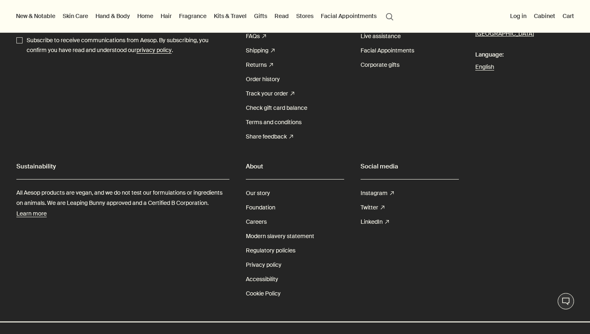
scroll to position [2880, 0]
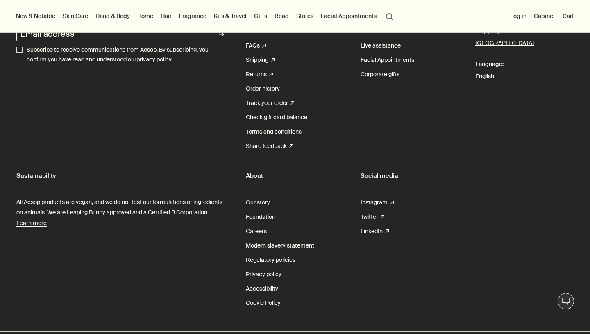
click at [266, 202] on link "Our story" at bounding box center [258, 202] width 24 height 14
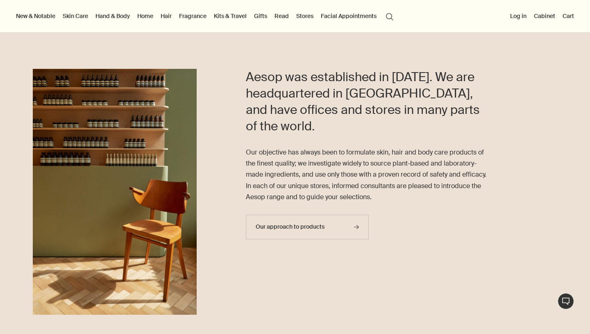
scroll to position [231, 0]
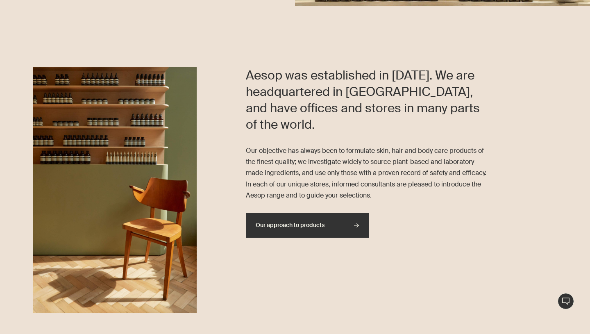
click at [273, 227] on link "Our approach to products rightArrow" at bounding box center [307, 225] width 123 height 25
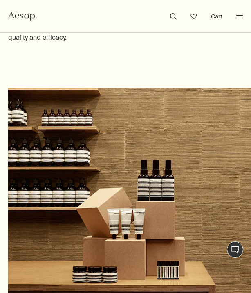
scroll to position [485, 0]
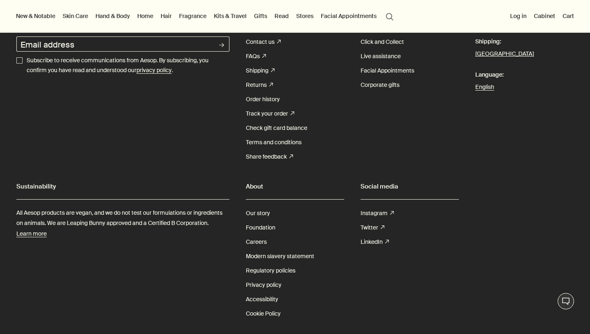
scroll to position [1716, 0]
click at [251, 246] on link "Careers" at bounding box center [256, 242] width 21 height 14
click at [251, 243] on link "Careers" at bounding box center [256, 242] width 21 height 14
click at [251, 242] on link "Careers" at bounding box center [256, 242] width 21 height 14
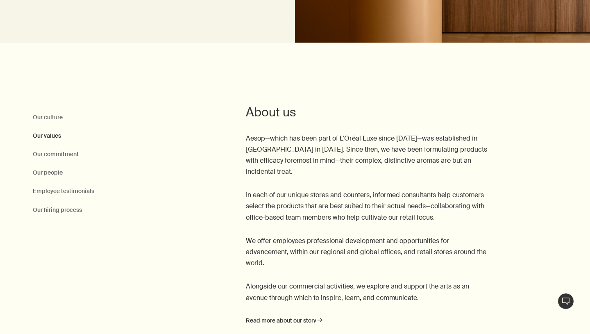
click at [47, 136] on link "Our values" at bounding box center [47, 136] width 28 height 10
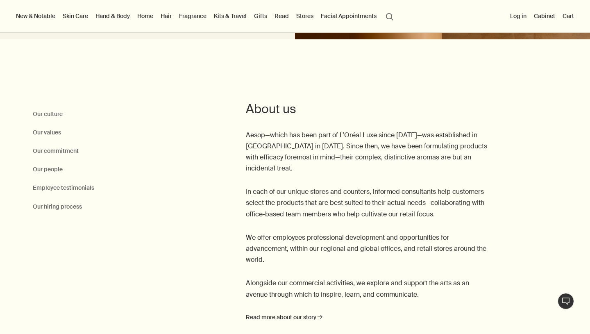
scroll to position [223, 0]
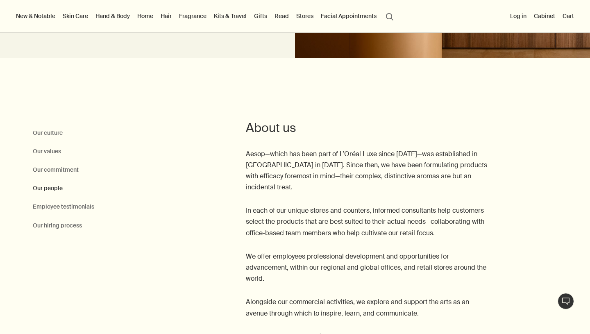
click at [50, 190] on link "Our people" at bounding box center [48, 188] width 30 height 10
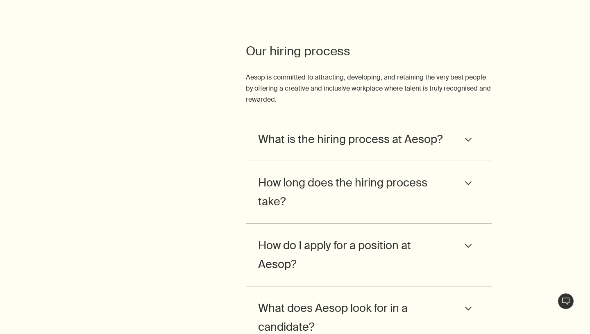
scroll to position [3320, 0]
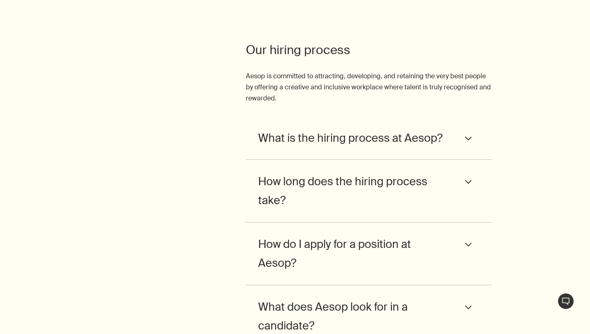
click at [330, 129] on span "What is the hiring process at Aesop?" at bounding box center [350, 138] width 184 height 19
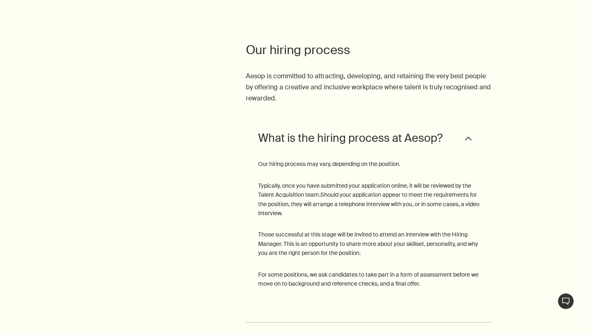
click at [330, 129] on span "What is the hiring process at Aesop?" at bounding box center [350, 138] width 184 height 19
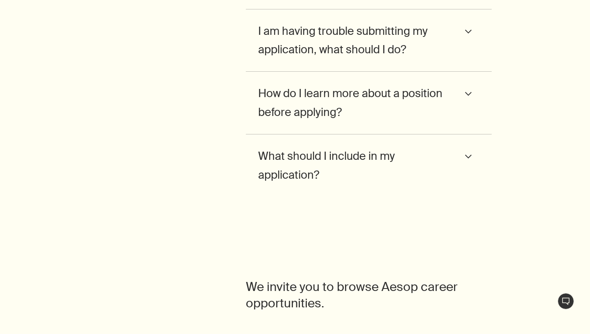
scroll to position [3722, 0]
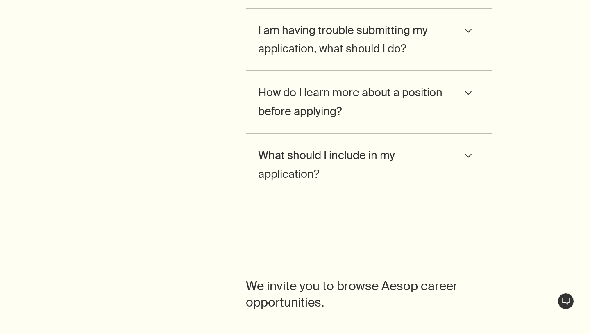
click at [311, 158] on span "What should I include in my application?" at bounding box center [353, 165] width 191 height 38
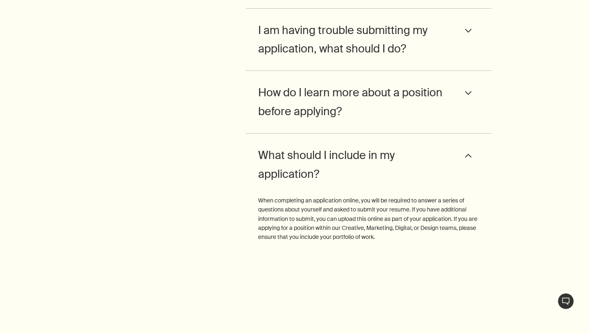
click at [311, 158] on span "What should I include in my application?" at bounding box center [353, 165] width 191 height 38
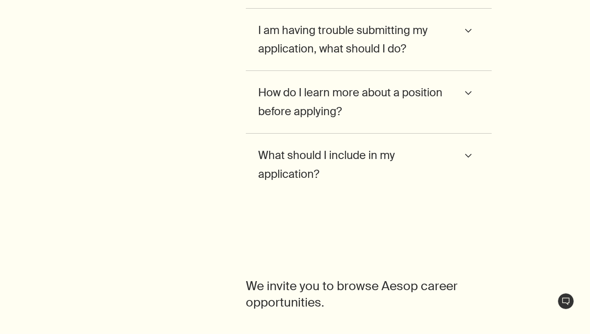
click at [308, 87] on span "How do I learn more about a position before applying?" at bounding box center [353, 102] width 191 height 38
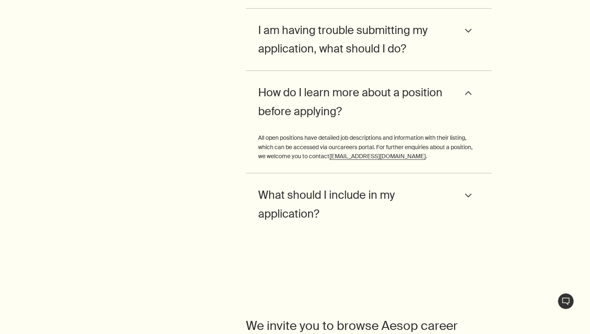
click at [308, 87] on span "How do I learn more about a position before applying?" at bounding box center [353, 102] width 191 height 38
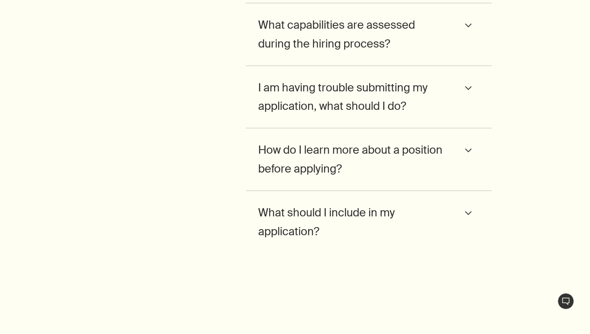
scroll to position [3648, 0]
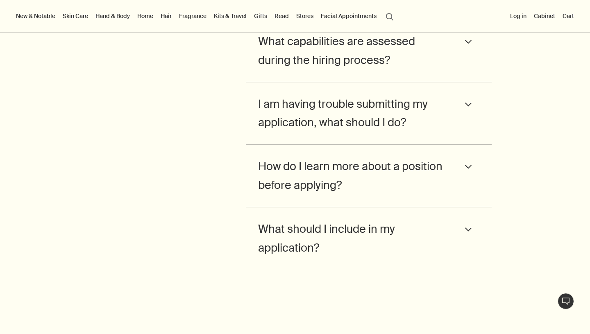
click at [308, 95] on span "I am having trouble submitting my application, what should I do?" at bounding box center [353, 114] width 191 height 38
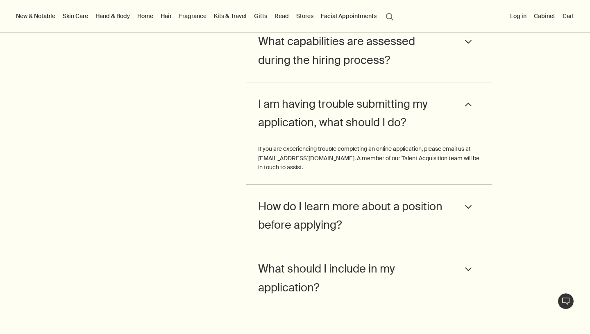
click at [308, 95] on span "I am having trouble submitting my application, what should I do?" at bounding box center [353, 114] width 191 height 38
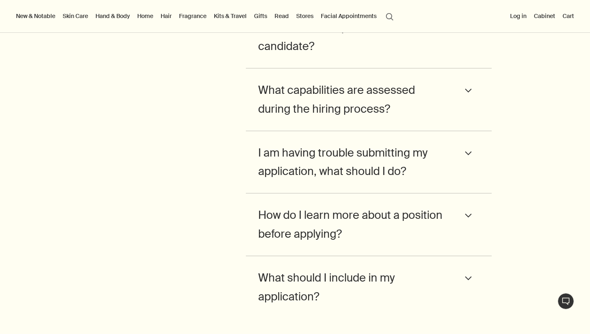
scroll to position [3580, 0]
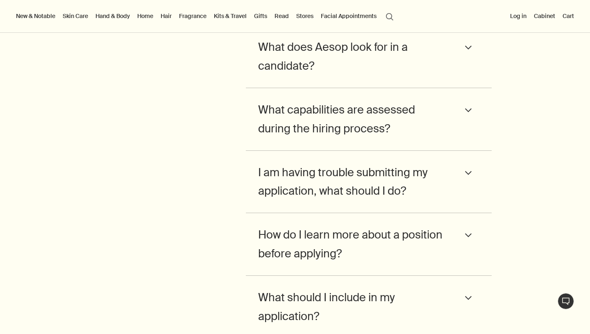
click at [308, 88] on div "What capabilities are assessed during the hiring process? downArrow Aesop uses …" at bounding box center [369, 119] width 246 height 63
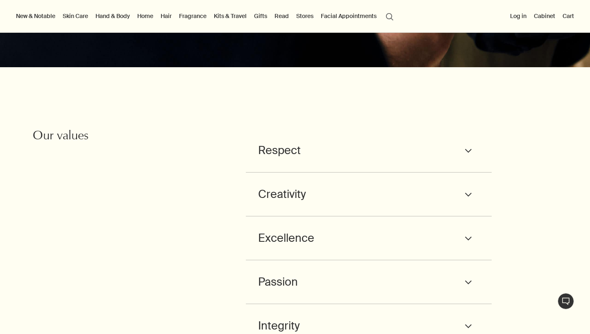
scroll to position [767, 0]
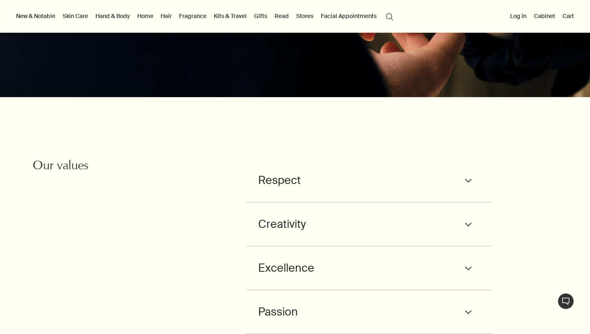
click at [303, 171] on div "Respect downArrow" at bounding box center [368, 180] width 221 height 19
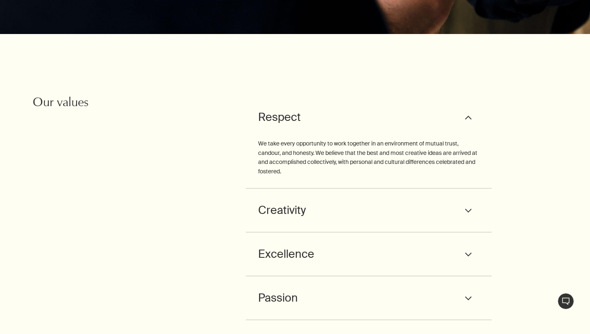
scroll to position [831, 0]
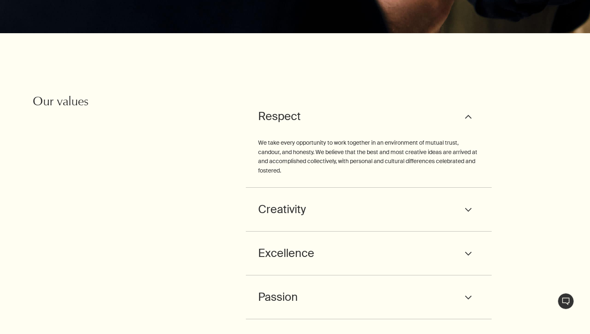
click at [286, 200] on span "Creativity" at bounding box center [282, 209] width 48 height 19
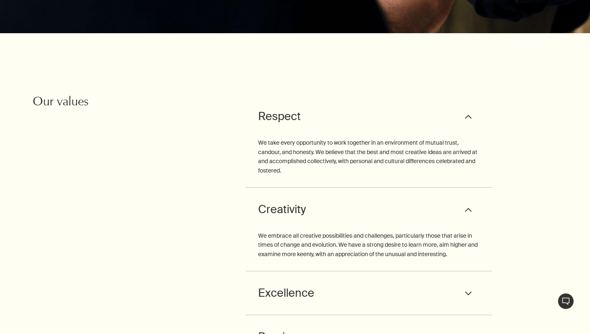
scroll to position [898, 0]
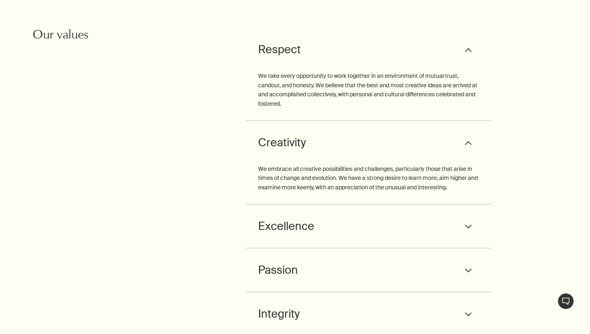
click at [286, 204] on div "Excellence downArrow We go beyond what is expected, seeking to have a broader a…" at bounding box center [369, 226] width 246 height 44
click at [285, 222] on span "Excellence" at bounding box center [286, 226] width 56 height 19
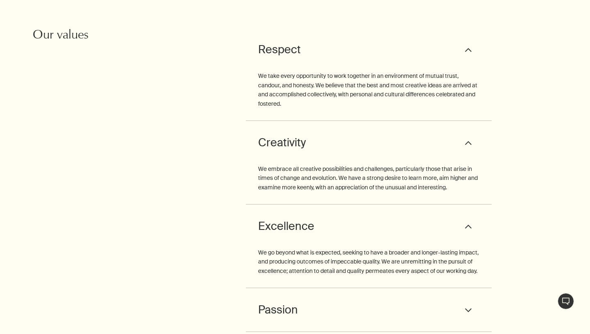
scroll to position [983, 0]
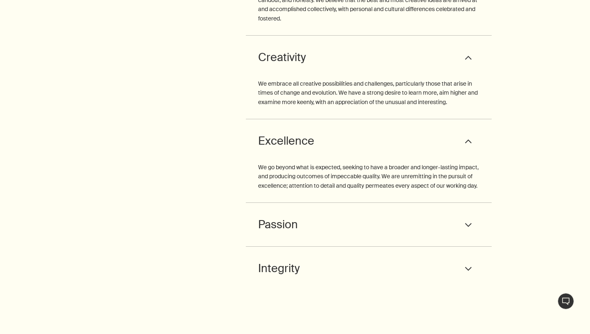
click at [285, 222] on span "Passion" at bounding box center [278, 224] width 40 height 19
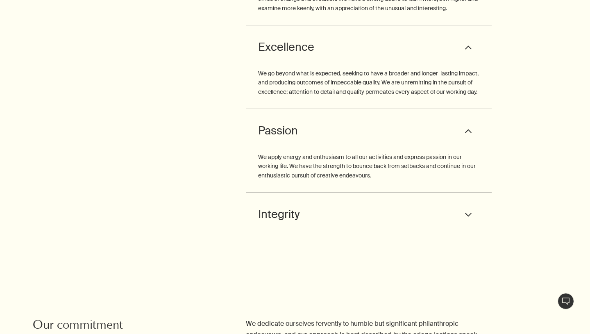
scroll to position [1095, 0]
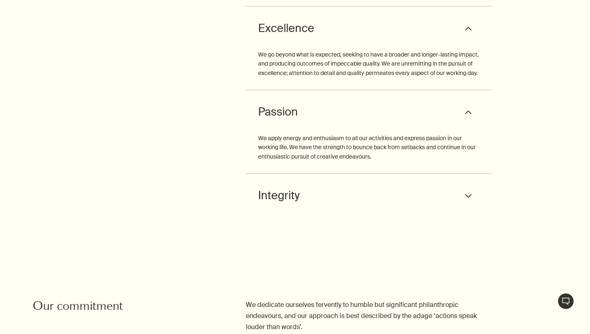
click at [284, 194] on span "Integrity" at bounding box center [279, 195] width 42 height 19
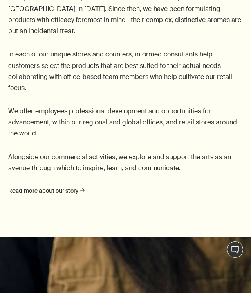
scroll to position [565, 0]
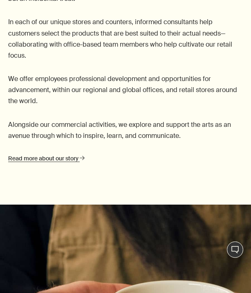
click at [56, 161] on link "Read more about our story rightArrow" at bounding box center [46, 159] width 77 height 10
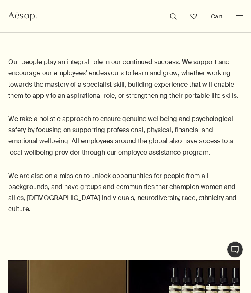
scroll to position [2301, 0]
